Goal: Information Seeking & Learning: Learn about a topic

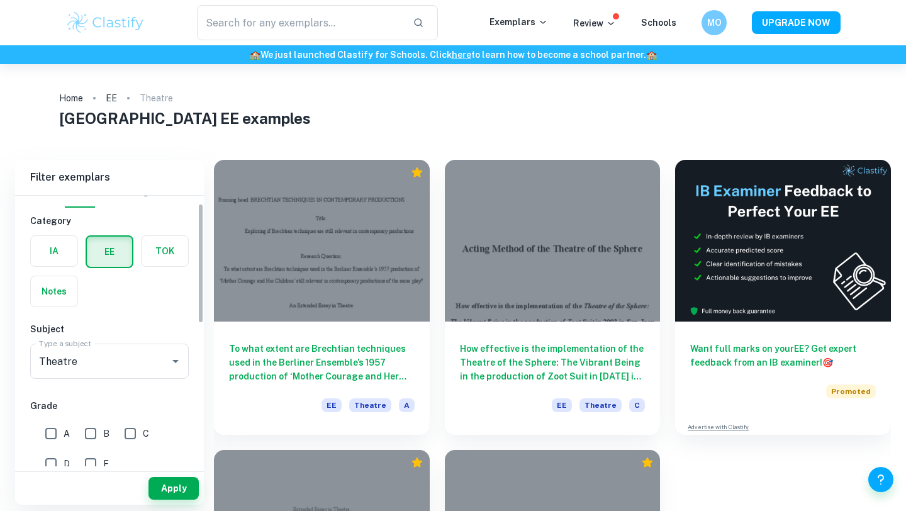
scroll to position [18, 0]
click at [60, 255] on label "button" at bounding box center [54, 251] width 47 height 30
click at [0, 0] on input "radio" at bounding box center [0, 0] width 0 height 0
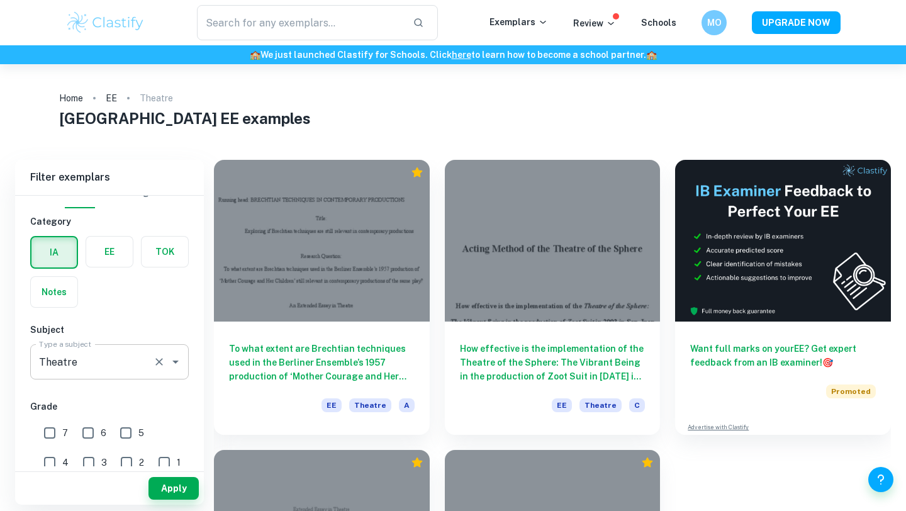
click at [78, 357] on input "Theatre" at bounding box center [92, 362] width 112 height 24
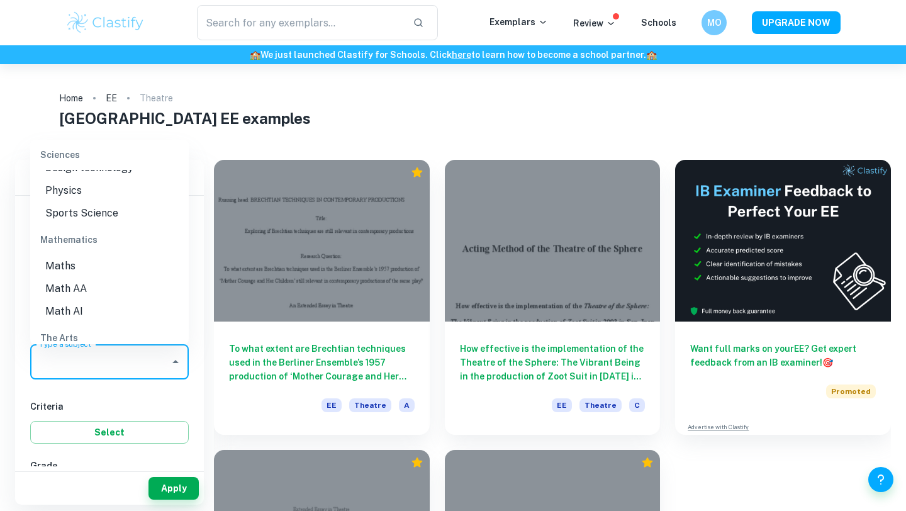
scroll to position [0, 0]
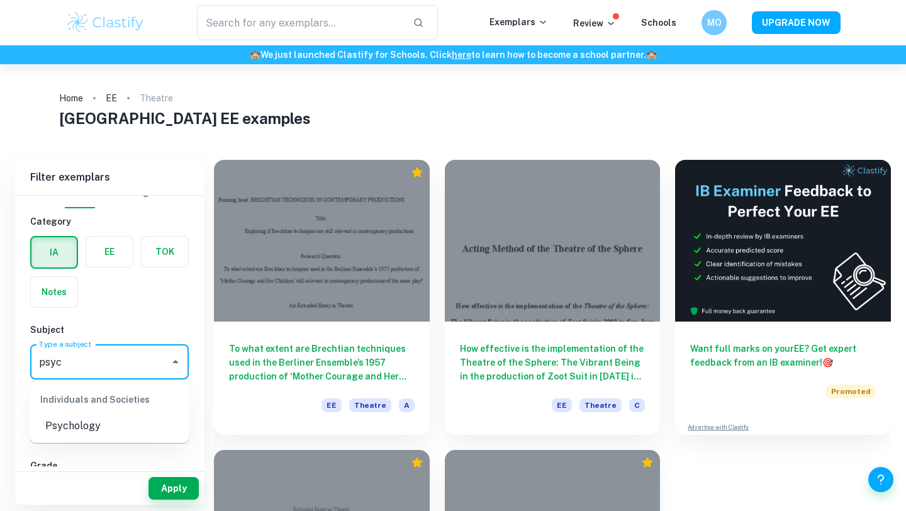
click at [81, 431] on li "Psychology" at bounding box center [109, 425] width 158 height 23
type input "Psychology"
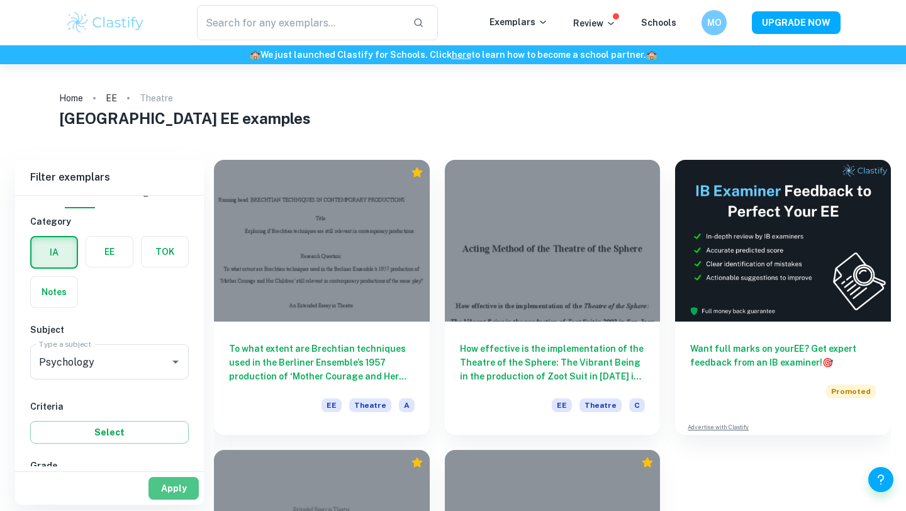
click at [183, 494] on button "Apply" at bounding box center [173, 488] width 50 height 23
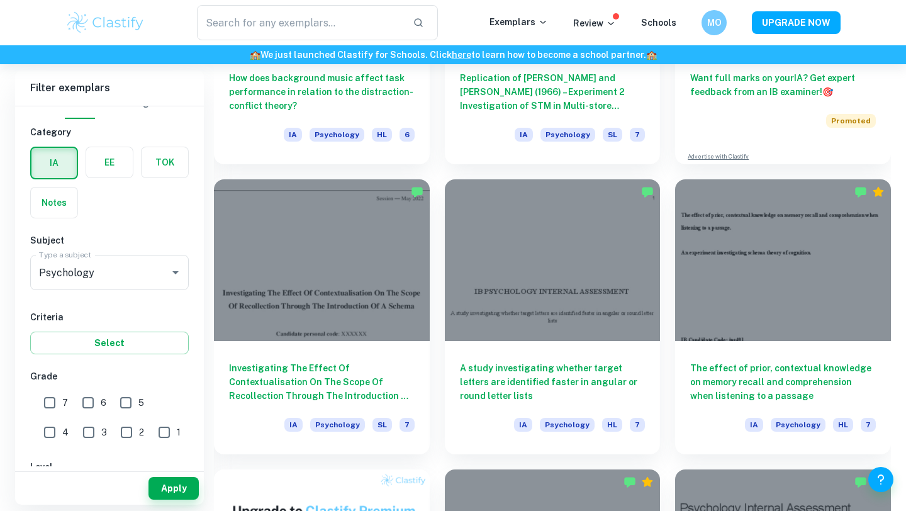
scroll to position [5248, 0]
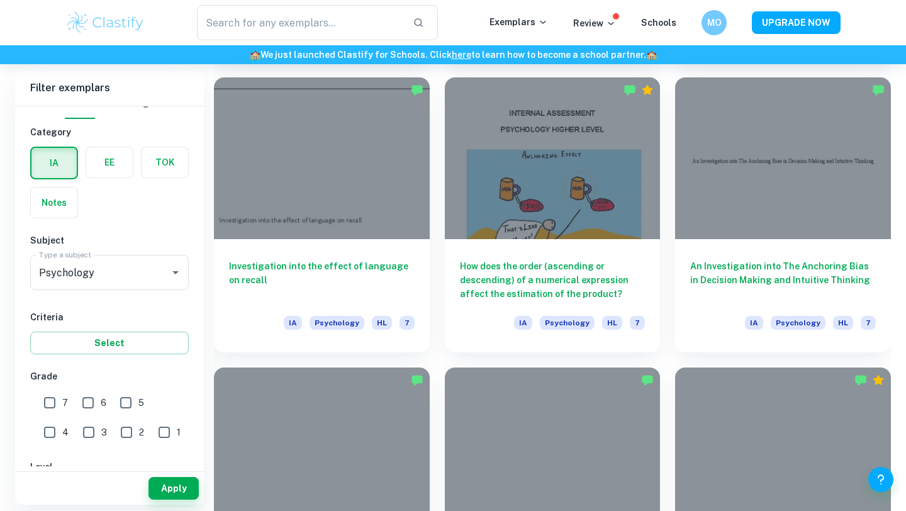
scroll to position [6026, 0]
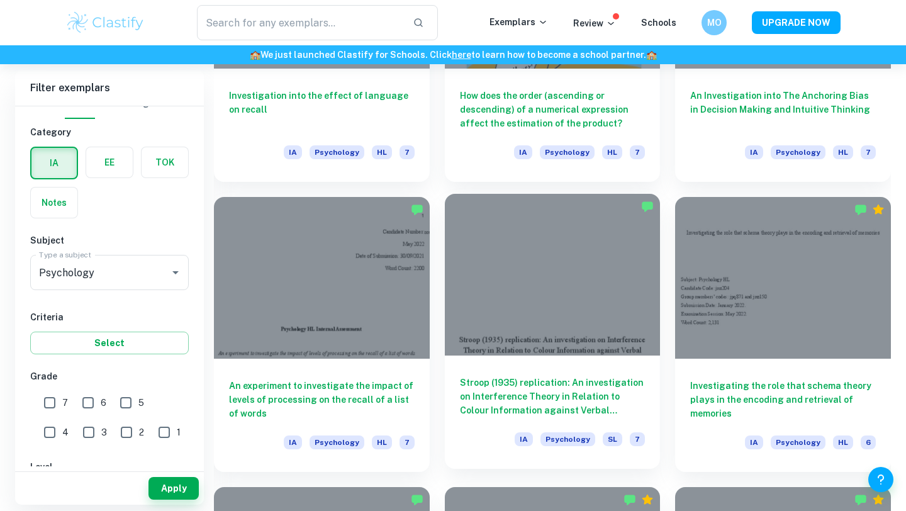
click at [515, 409] on h6 "Stroop (1935) replication: An investigation on Interference Theory in Relation …" at bounding box center [553, 396] width 186 height 42
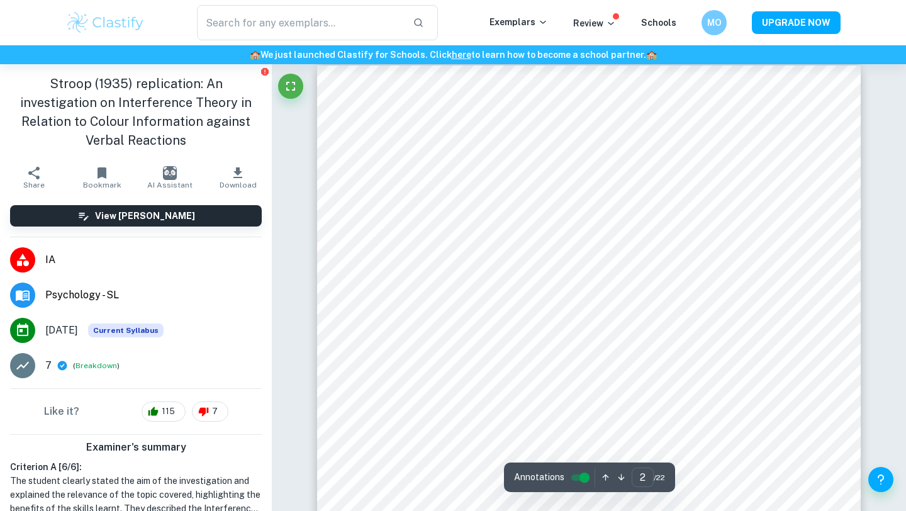
scroll to position [941, 0]
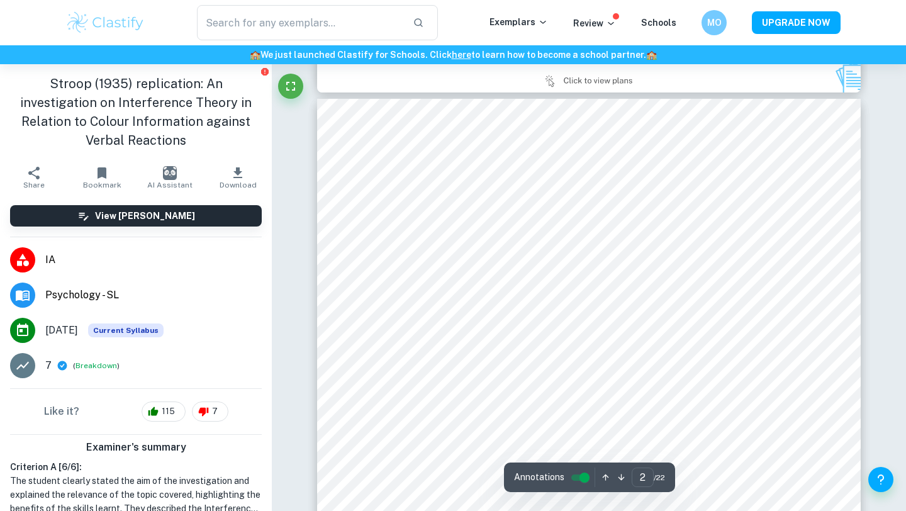
type input "3"
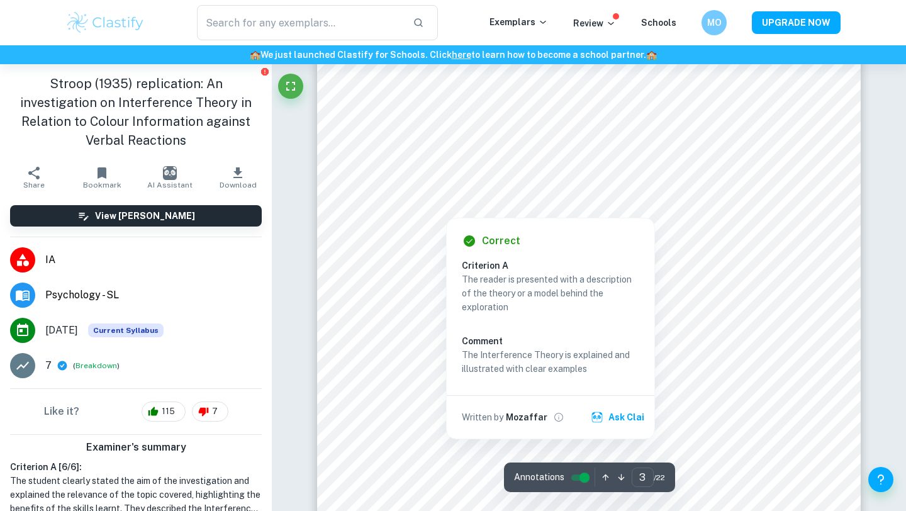
scroll to position [1680, 0]
